Goal: Find specific page/section: Find specific page/section

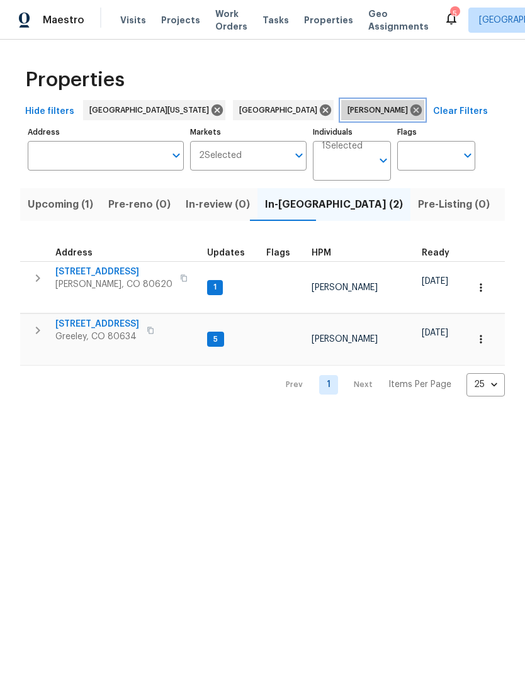
click at [410, 108] on icon at bounding box center [415, 109] width 11 height 11
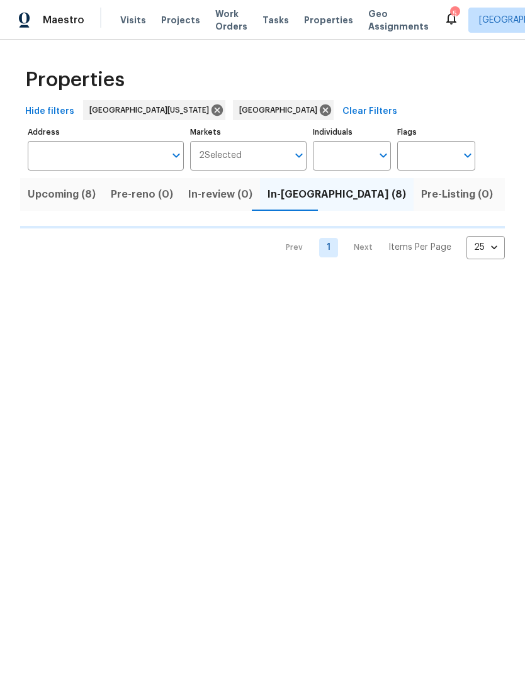
click at [75, 157] on input "Address" at bounding box center [96, 156] width 137 height 30
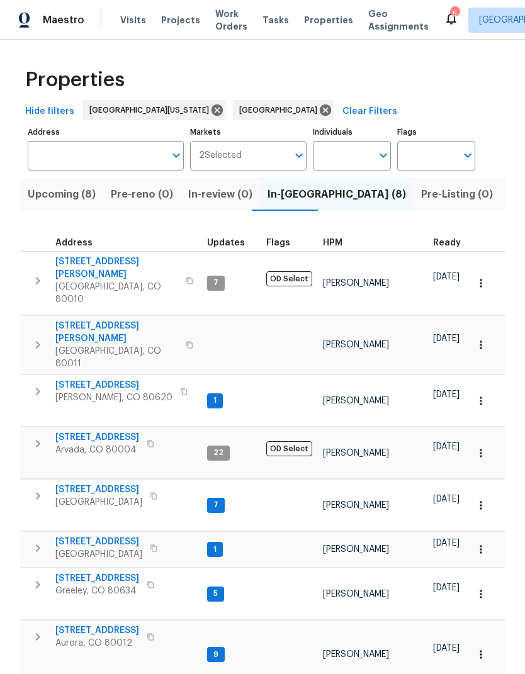
click at [60, 157] on input "Address" at bounding box center [96, 156] width 137 height 30
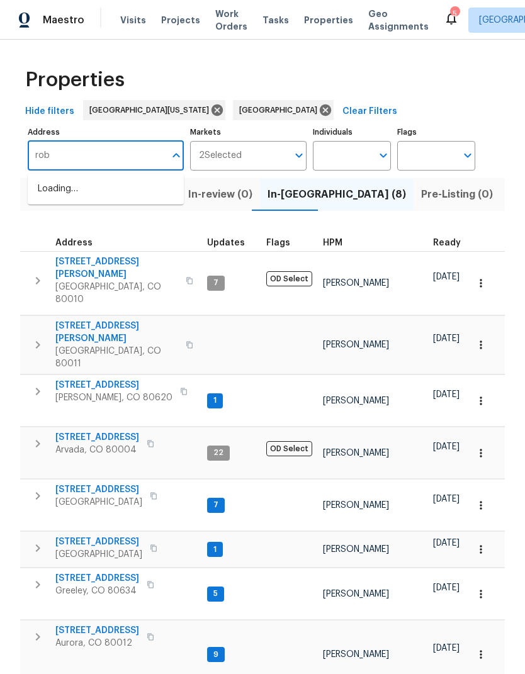
type input "[PERSON_NAME]"
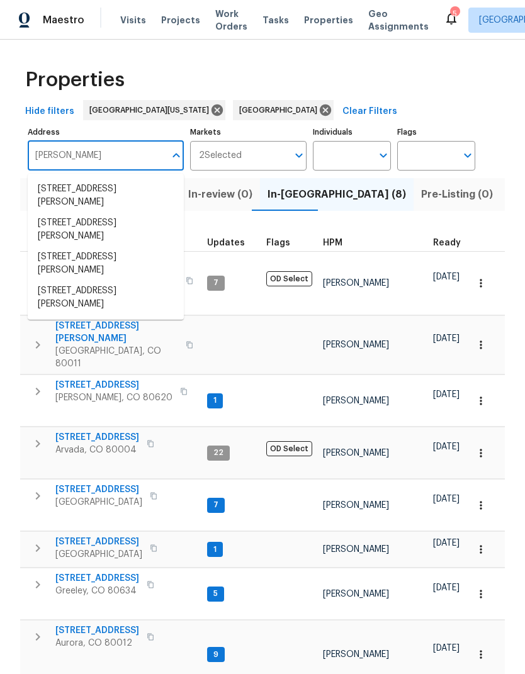
click at [44, 298] on li "[STREET_ADDRESS][PERSON_NAME]" at bounding box center [106, 298] width 156 height 34
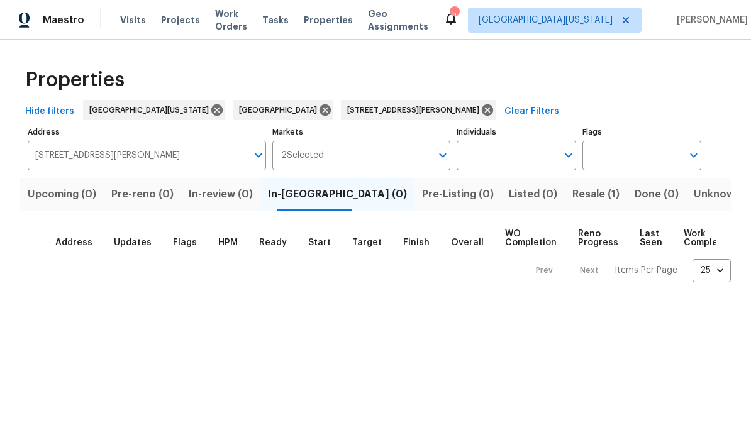
click at [524, 170] on input "Individuals" at bounding box center [507, 156] width 100 height 30
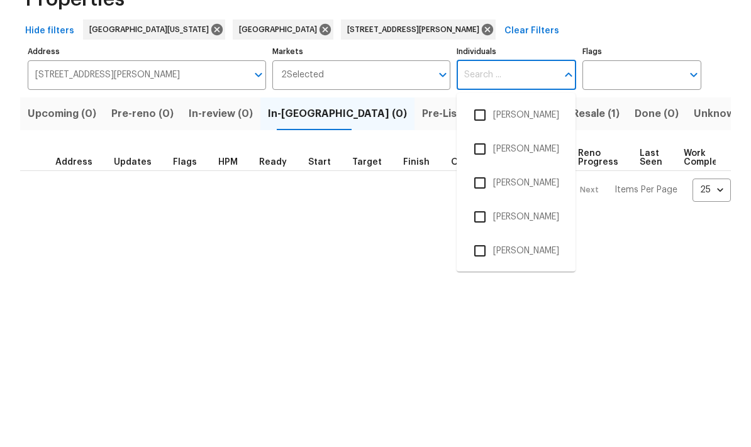
click at [170, 178] on button "Pre-reno (0)" at bounding box center [142, 194] width 77 height 33
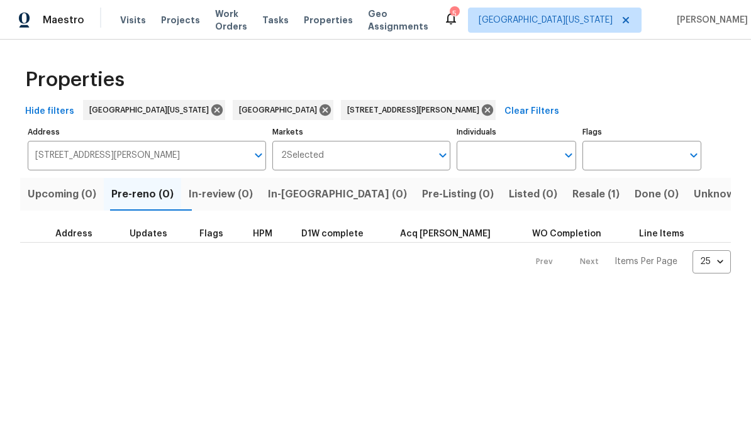
click at [524, 201] on span "Resale (1)" at bounding box center [596, 195] width 47 height 18
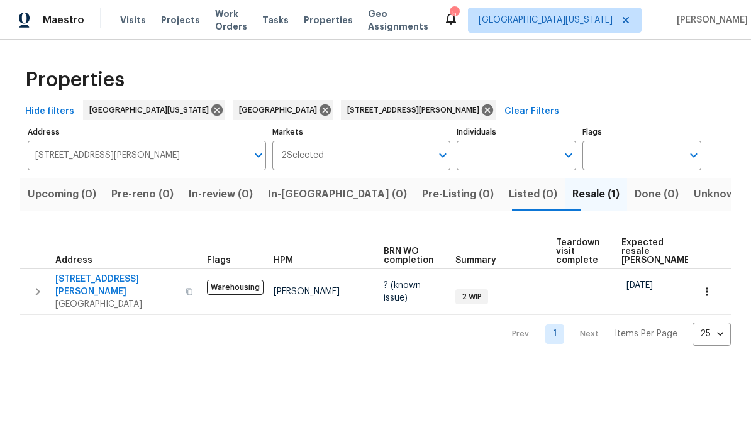
click at [89, 273] on span "[STREET_ADDRESS][PERSON_NAME]" at bounding box center [116, 285] width 123 height 25
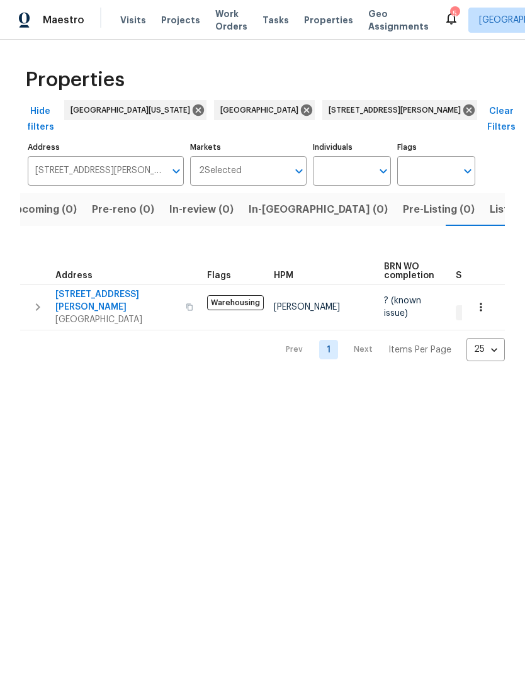
scroll to position [0, 20]
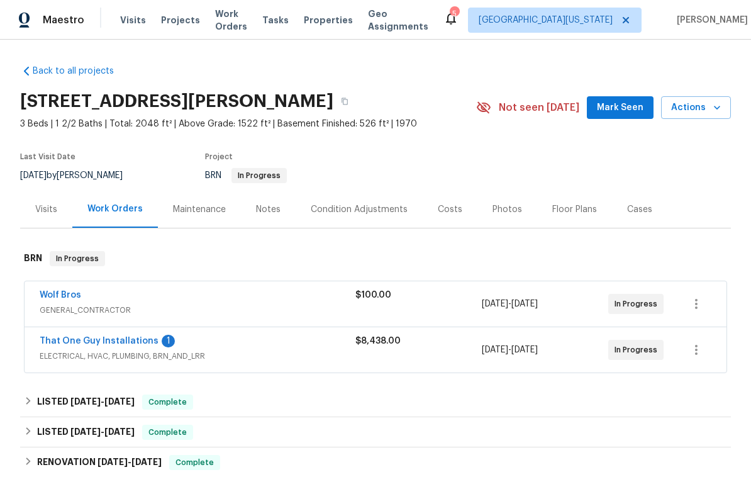
click at [47, 205] on div "Visits" at bounding box center [46, 209] width 22 height 13
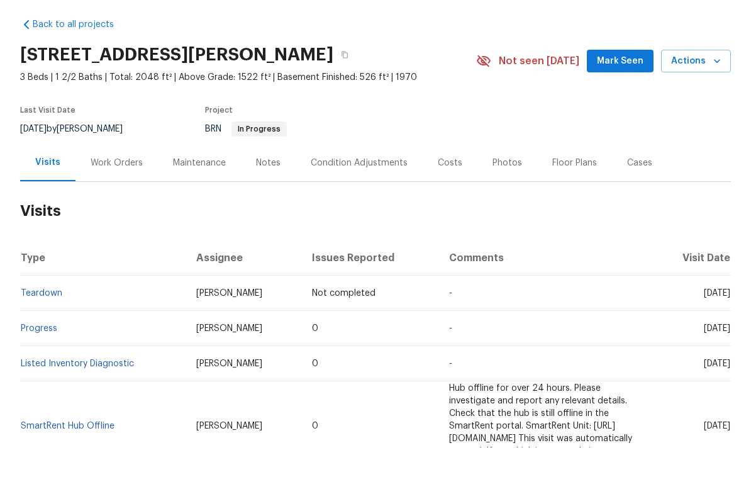
click at [507, 203] on div "Photos" at bounding box center [508, 209] width 30 height 13
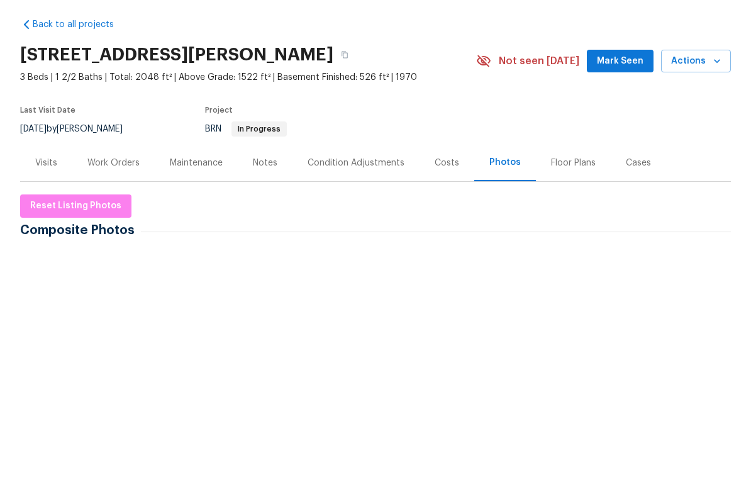
click at [55, 299] on img at bounding box center [54, 330] width 63 height 63
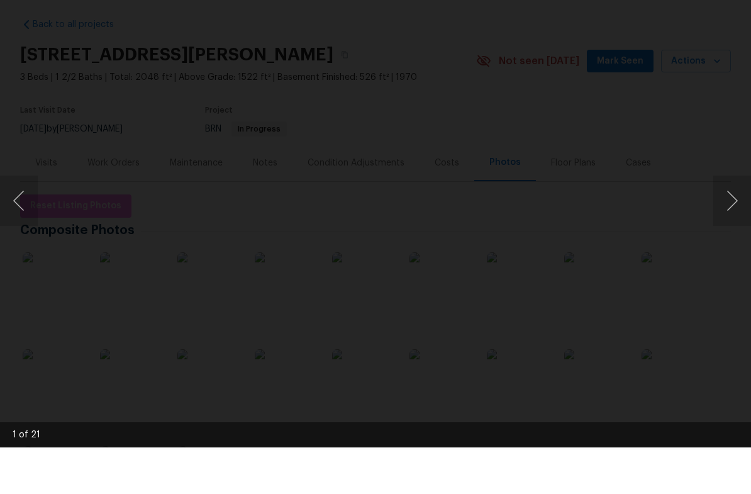
click at [732, 222] on button "Next image" at bounding box center [733, 247] width 38 height 50
click at [724, 222] on button "Next image" at bounding box center [733, 247] width 38 height 50
click at [726, 222] on button "Next image" at bounding box center [733, 247] width 38 height 50
click at [729, 222] on button "Next image" at bounding box center [733, 247] width 38 height 50
click at [725, 222] on button "Next image" at bounding box center [733, 247] width 38 height 50
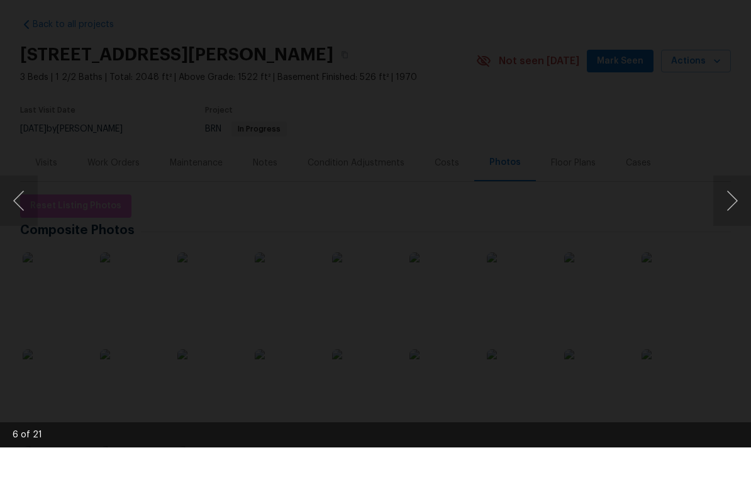
click at [28, 222] on button "Previous image" at bounding box center [19, 247] width 38 height 50
click at [744, 222] on button "Next image" at bounding box center [733, 247] width 38 height 50
click at [729, 222] on button "Next image" at bounding box center [733, 247] width 38 height 50
click at [24, 222] on button "Previous image" at bounding box center [19, 247] width 38 height 50
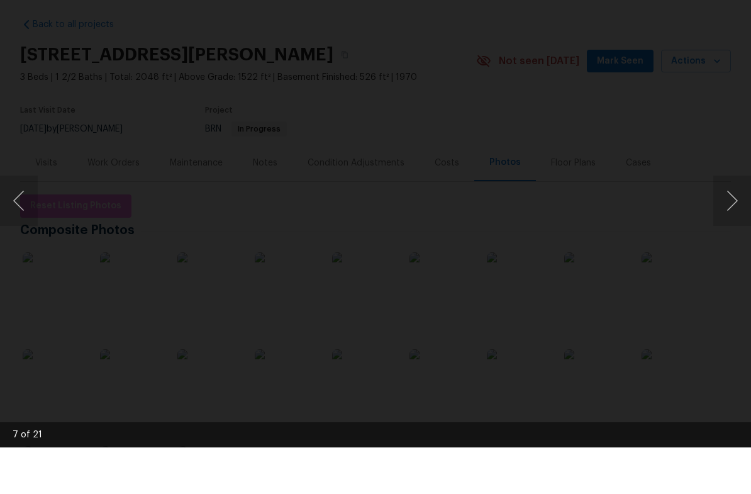
click at [730, 222] on button "Next image" at bounding box center [733, 247] width 38 height 50
click at [728, 222] on button "Next image" at bounding box center [733, 247] width 38 height 50
click at [730, 222] on button "Next image" at bounding box center [733, 247] width 38 height 50
click at [725, 222] on button "Next image" at bounding box center [733, 247] width 38 height 50
click at [728, 222] on button "Next image" at bounding box center [733, 247] width 38 height 50
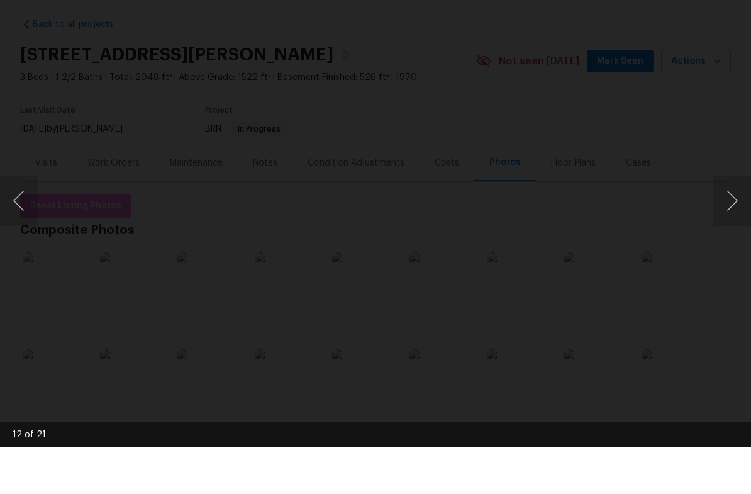
click at [726, 222] on button "Next image" at bounding box center [733, 247] width 38 height 50
click at [729, 222] on button "Next image" at bounding box center [733, 247] width 38 height 50
click at [734, 222] on button "Next image" at bounding box center [733, 247] width 38 height 50
click at [23, 222] on button "Previous image" at bounding box center [19, 247] width 38 height 50
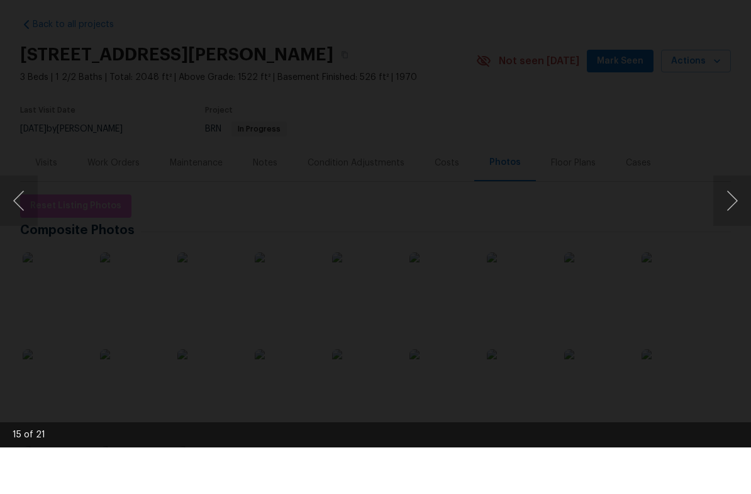
click at [732, 222] on button "Next image" at bounding box center [733, 247] width 38 height 50
click at [727, 222] on button "Next image" at bounding box center [733, 247] width 38 height 50
click at [734, 222] on button "Next image" at bounding box center [733, 247] width 38 height 50
click at [733, 222] on button "Next image" at bounding box center [733, 247] width 38 height 50
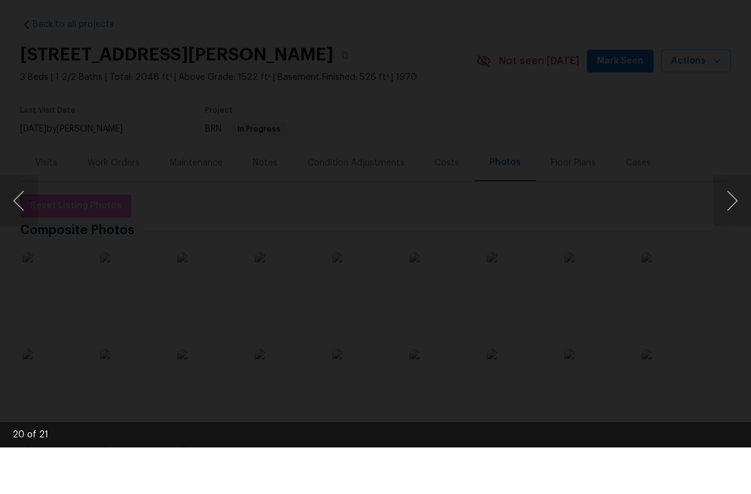
click at [733, 222] on button "Next image" at bounding box center [733, 247] width 38 height 50
click at [734, 222] on button "Next image" at bounding box center [733, 247] width 38 height 50
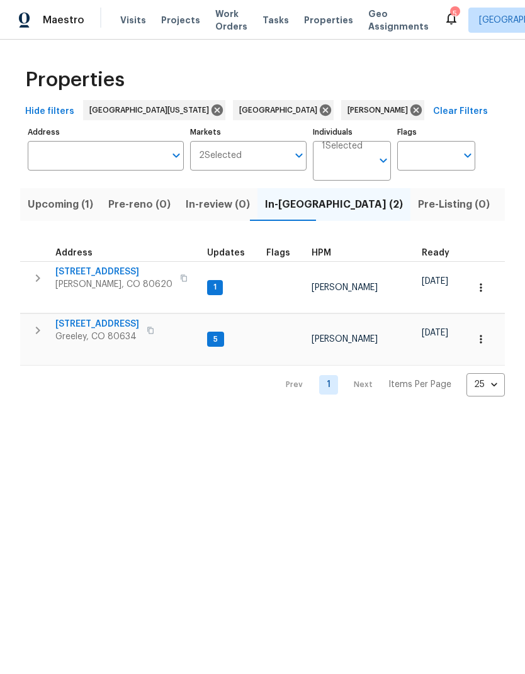
click at [505, 201] on span "Listed (19)" at bounding box center [531, 205] width 52 height 18
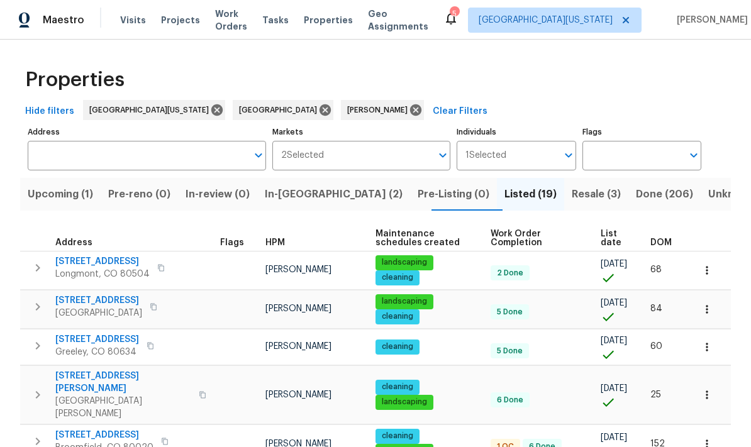
click at [505, 199] on span "Listed (19)" at bounding box center [531, 195] width 52 height 18
click at [505, 188] on span "Listed (19)" at bounding box center [531, 195] width 52 height 18
click at [524, 242] on span "List date" at bounding box center [615, 239] width 28 height 18
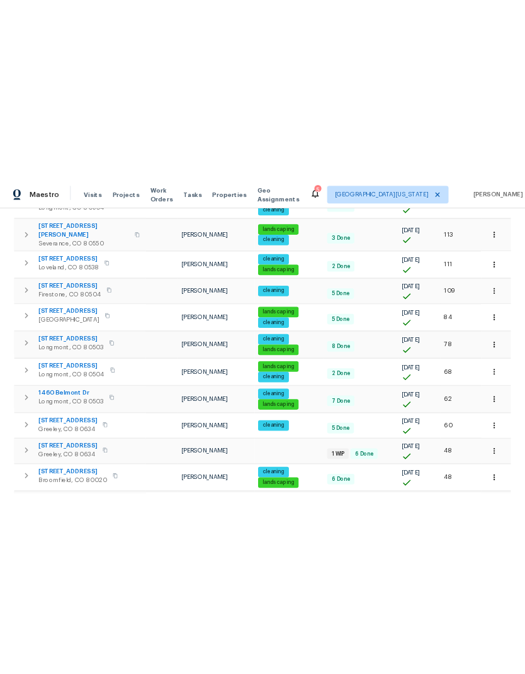
scroll to position [496, 0]
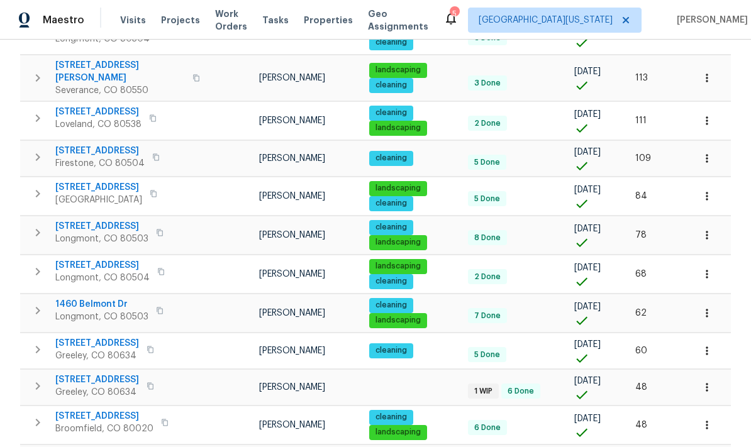
click at [66, 181] on span "12742 E 104th Dr" at bounding box center [98, 187] width 87 height 13
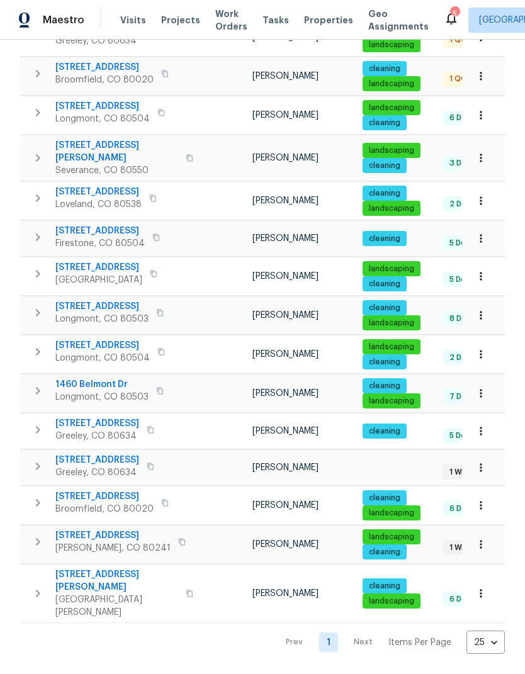
scroll to position [330, 0]
